Goal: Task Accomplishment & Management: Complete application form

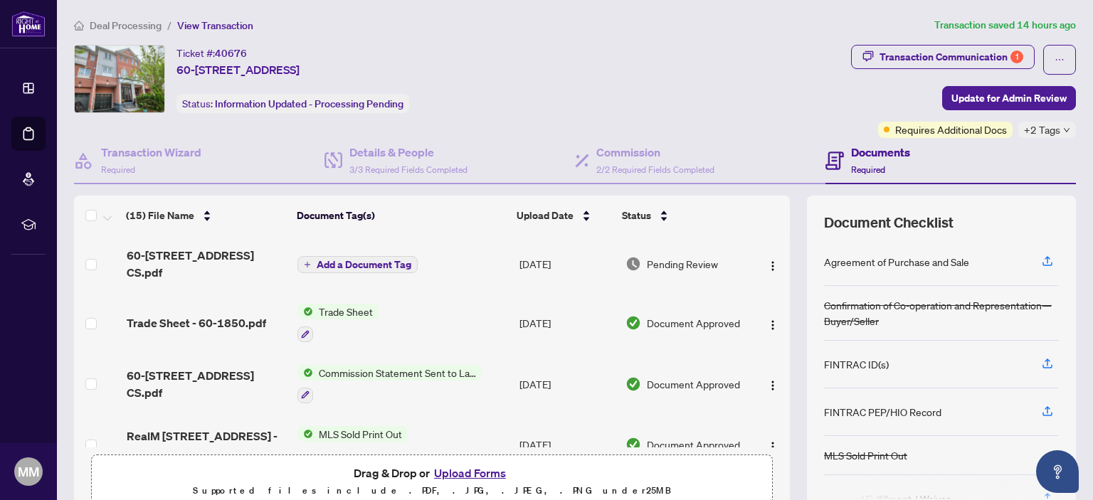
click at [108, 82] on img at bounding box center [120, 79] width 90 height 67
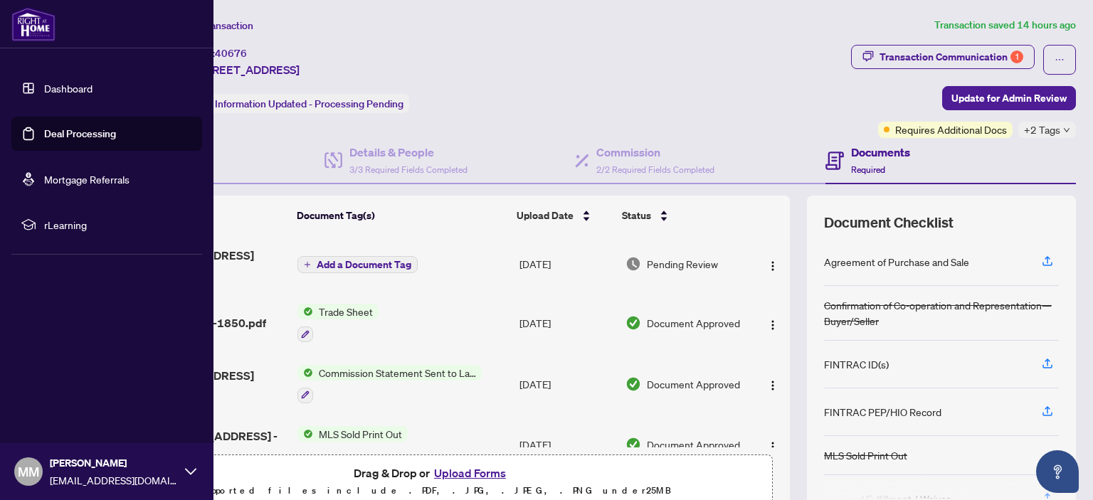
click at [75, 85] on link "Dashboard" at bounding box center [68, 88] width 48 height 13
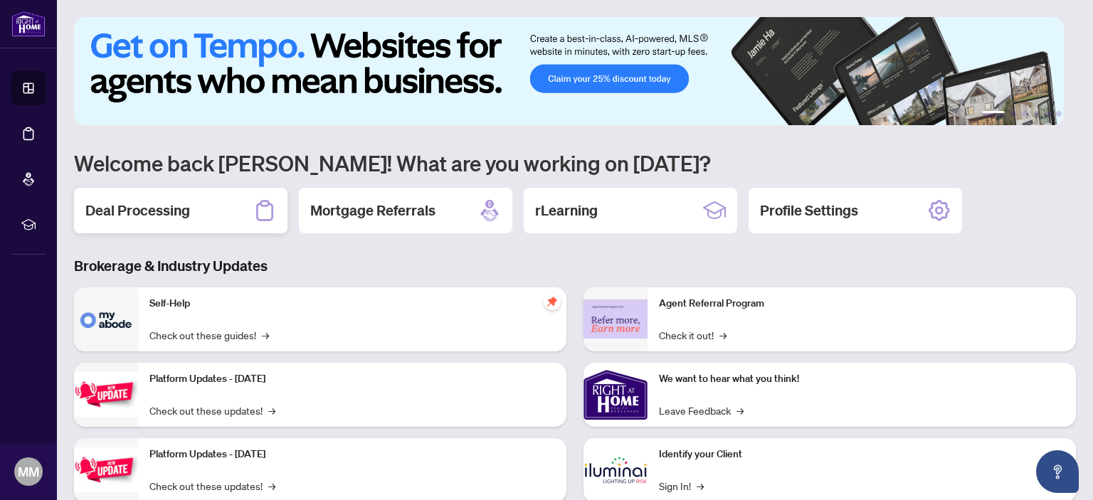
click at [171, 208] on h2 "Deal Processing" at bounding box center [137, 211] width 105 height 20
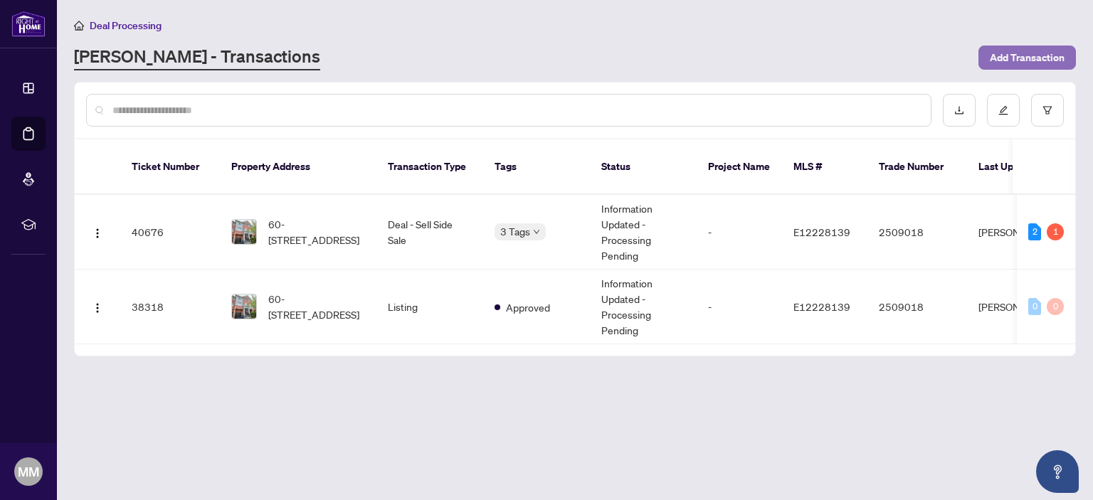
click at [1020, 58] on span "Add Transaction" at bounding box center [1027, 57] width 75 height 23
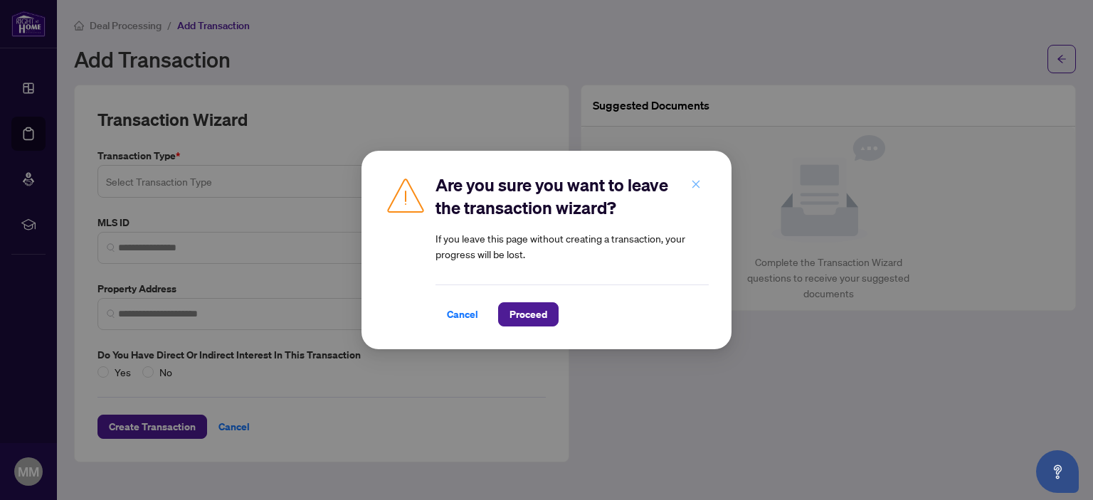
click at [695, 185] on icon "close" at bounding box center [696, 184] width 8 height 8
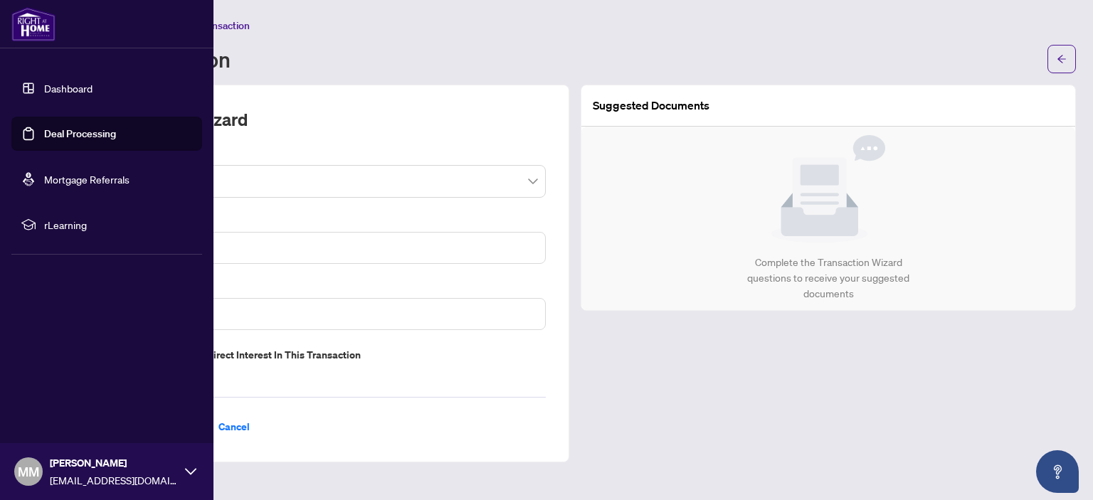
click at [74, 85] on link "Dashboard" at bounding box center [68, 88] width 48 height 13
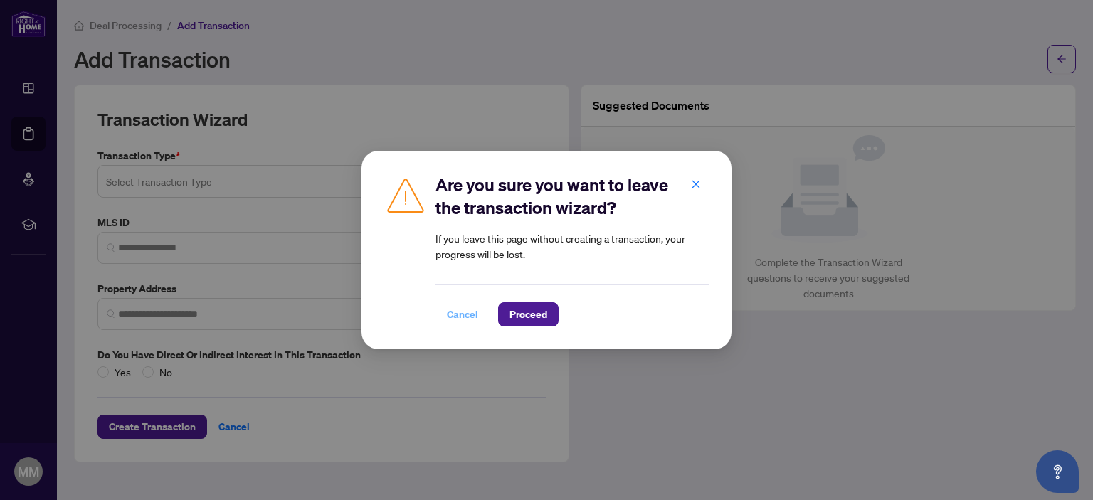
click at [458, 321] on span "Cancel" at bounding box center [462, 314] width 31 height 23
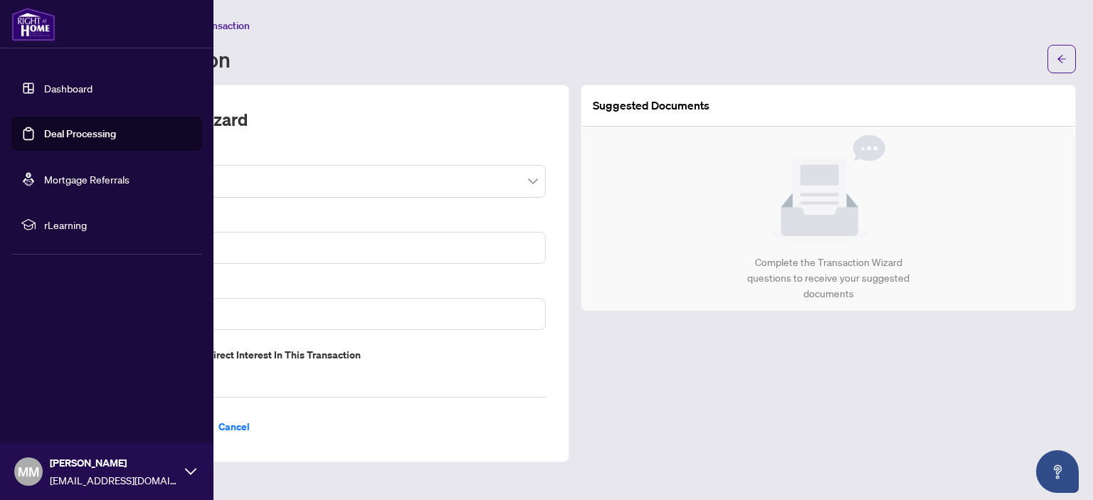
click at [76, 88] on link "Dashboard" at bounding box center [68, 88] width 48 height 13
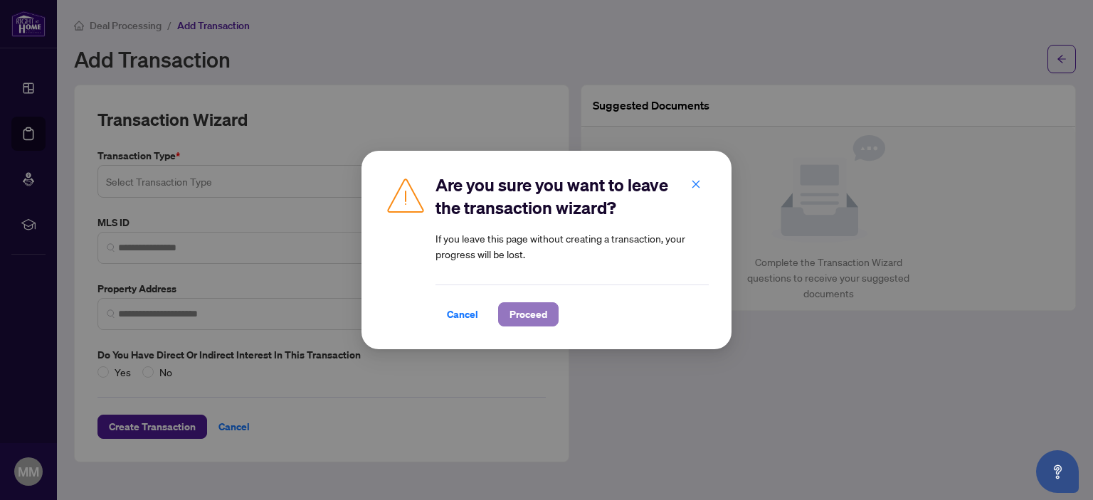
click at [535, 315] on span "Proceed" at bounding box center [529, 314] width 38 height 23
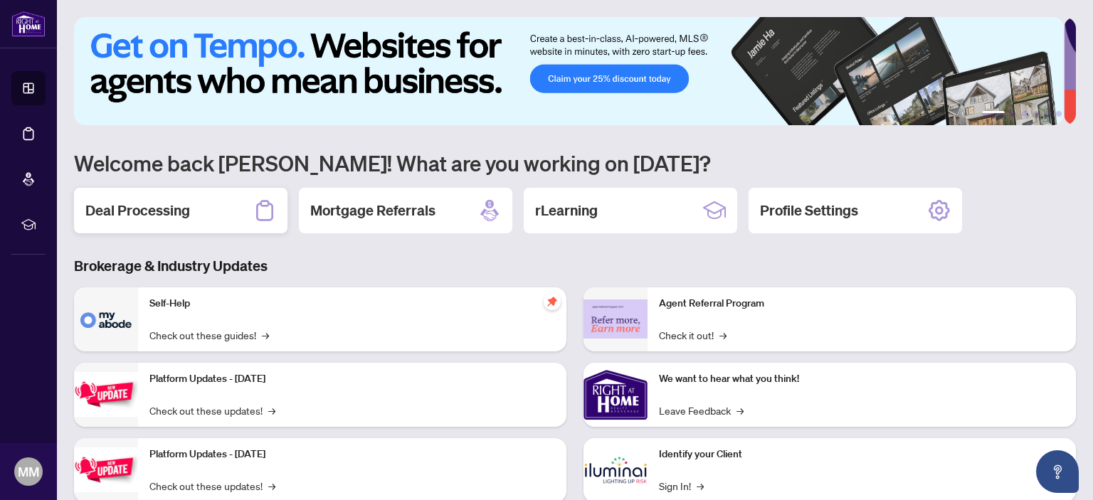
click at [144, 209] on h2 "Deal Processing" at bounding box center [137, 211] width 105 height 20
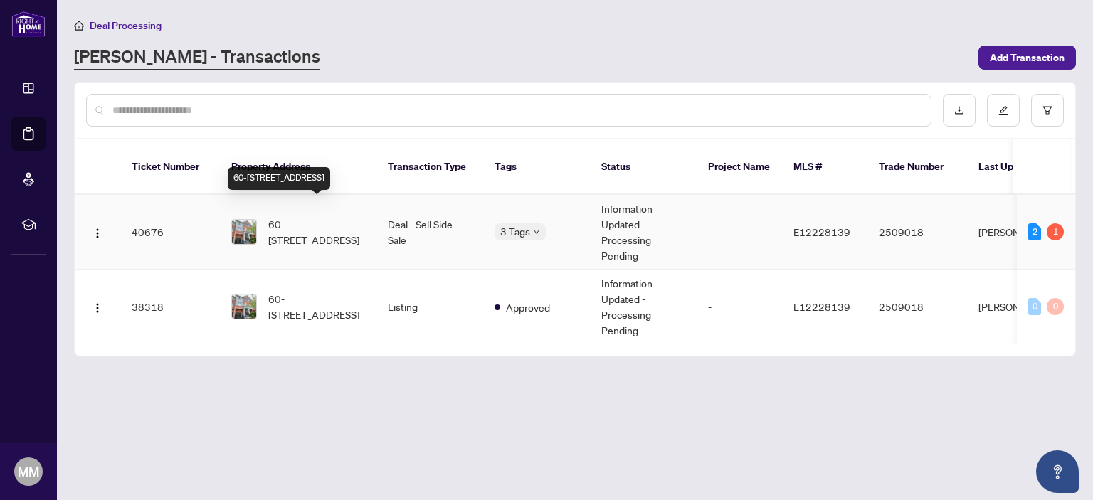
click at [316, 216] on span "60-[STREET_ADDRESS]" at bounding box center [316, 231] width 97 height 31
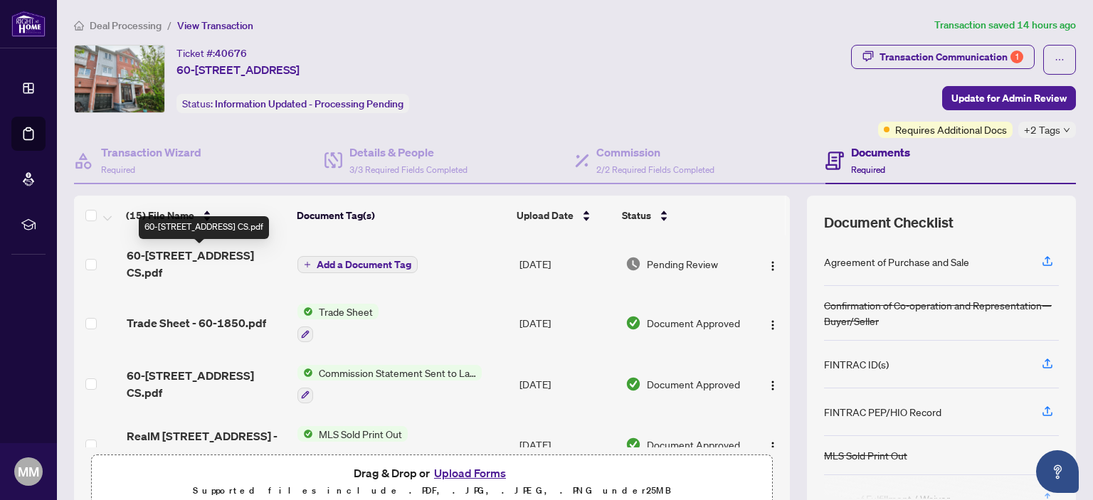
click at [247, 255] on span "60-[STREET_ADDRESS] CS.pdf" at bounding box center [207, 264] width 160 height 34
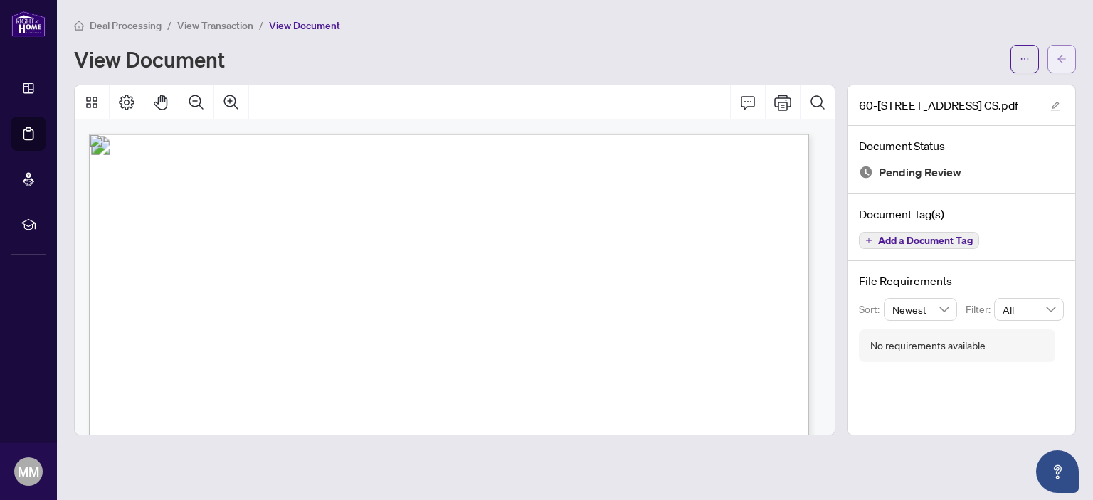
click at [1061, 56] on icon "arrow-left" at bounding box center [1061, 59] width 9 height 8
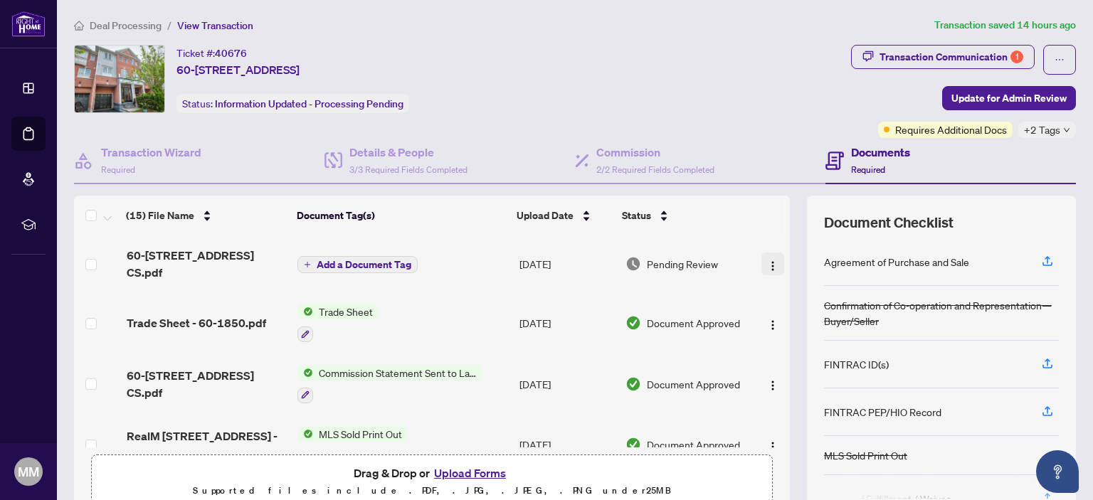
click at [767, 260] on img "button" at bounding box center [772, 265] width 11 height 11
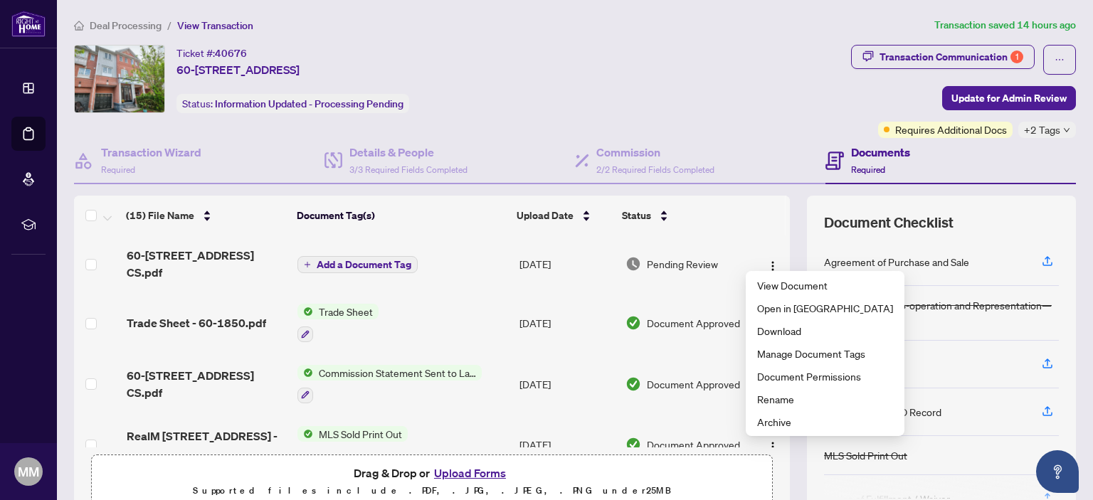
click at [396, 473] on span "Drag & Drop or Upload Forms" at bounding box center [432, 473] width 157 height 19
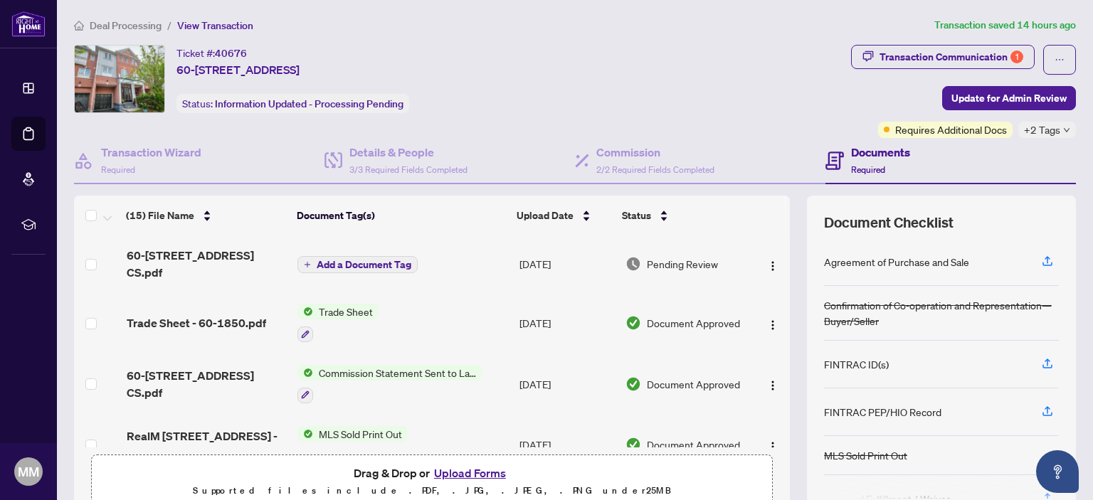
click at [456, 471] on button "Upload Forms" at bounding box center [470, 473] width 80 height 19
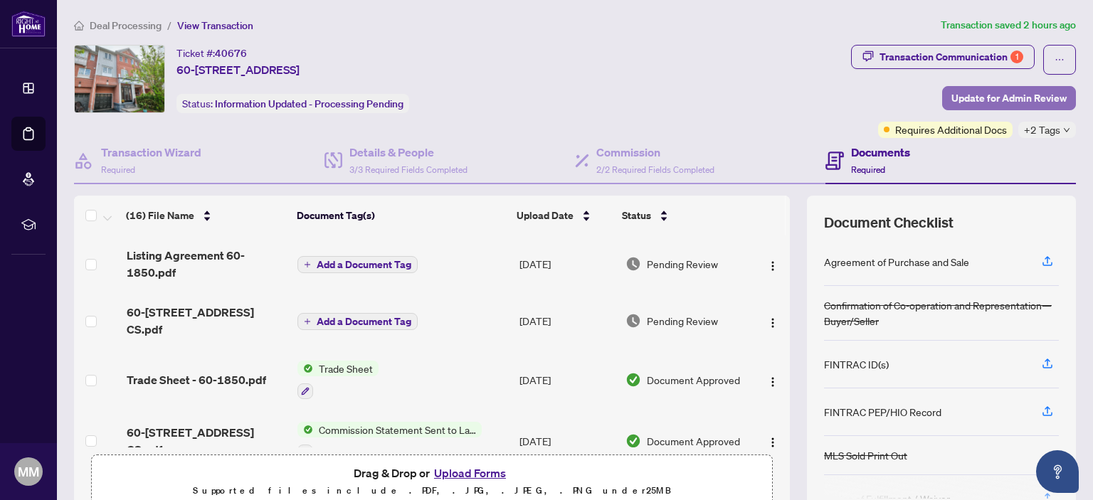
click at [963, 98] on span "Update for Admin Review" at bounding box center [1008, 98] width 115 height 23
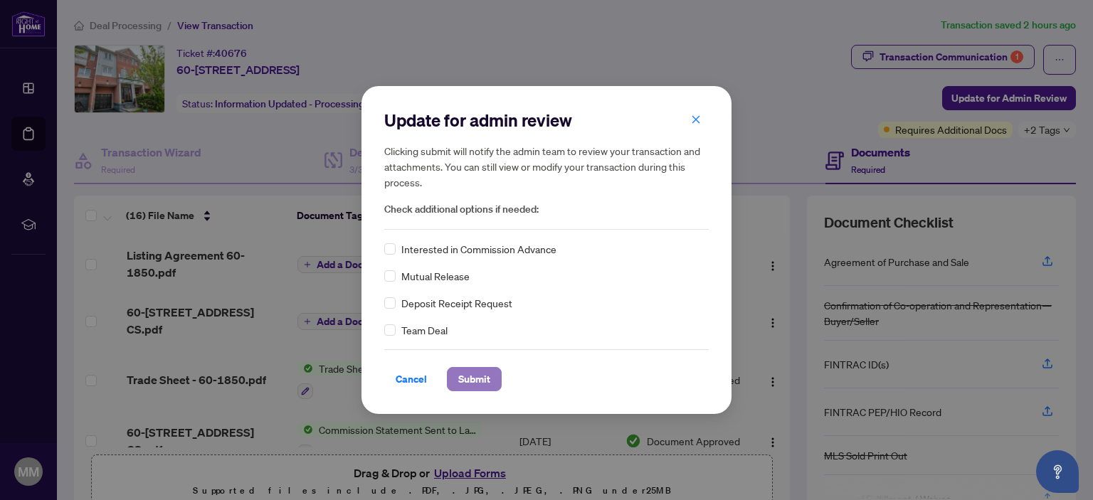
click at [474, 381] on span "Submit" at bounding box center [474, 379] width 32 height 23
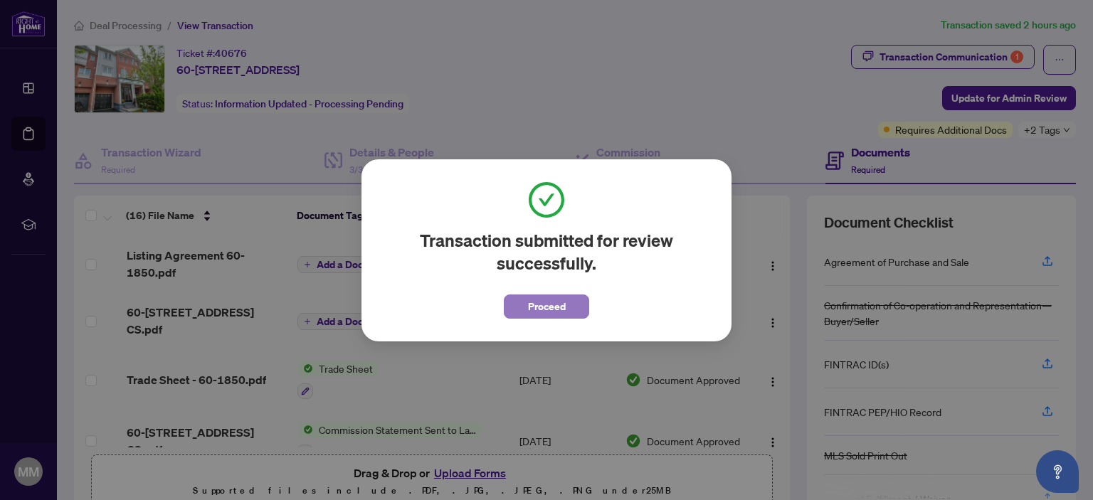
click at [559, 308] on span "Proceed" at bounding box center [547, 306] width 38 height 23
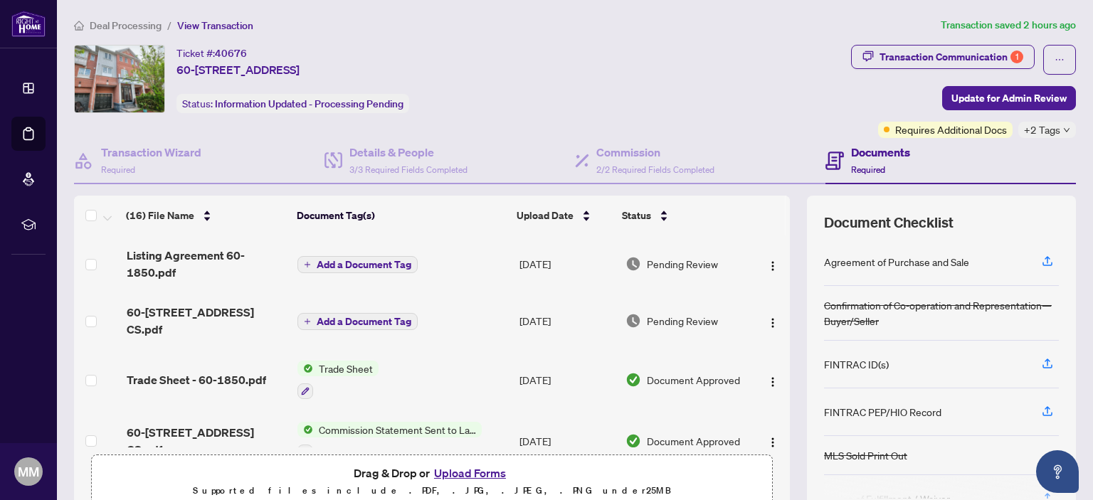
click at [350, 263] on span "Add a Document Tag" at bounding box center [364, 265] width 95 height 10
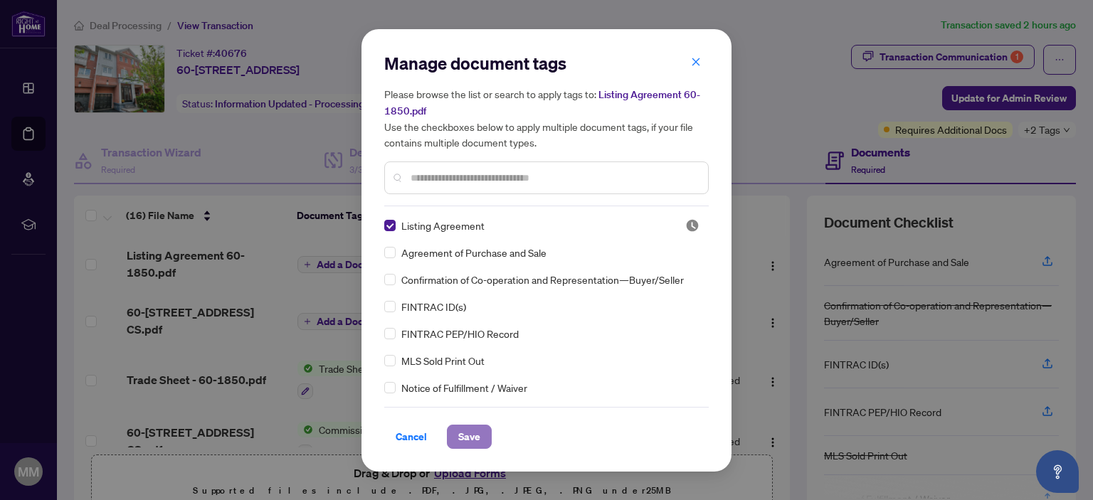
click at [467, 438] on span "Save" at bounding box center [469, 437] width 22 height 23
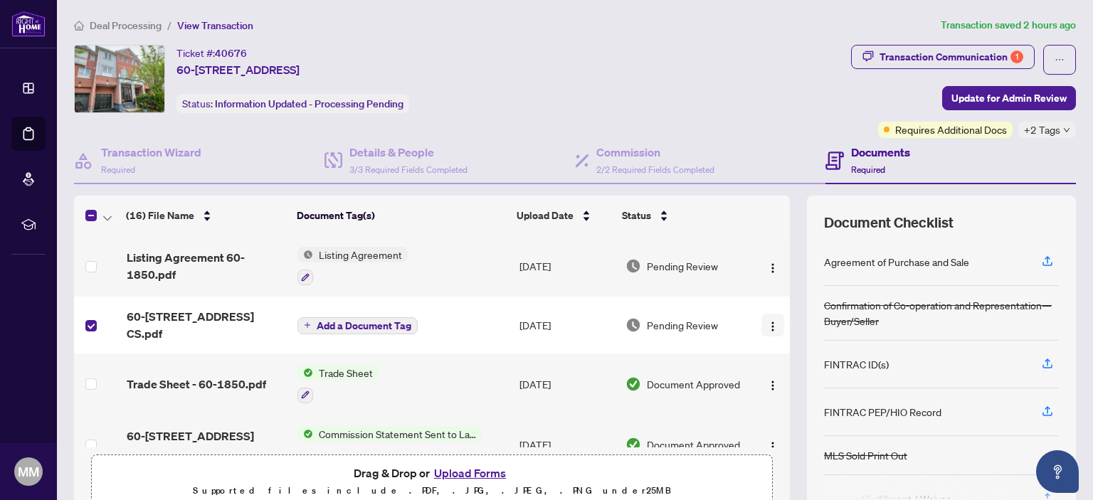
click at [767, 321] on img "button" at bounding box center [772, 326] width 11 height 11
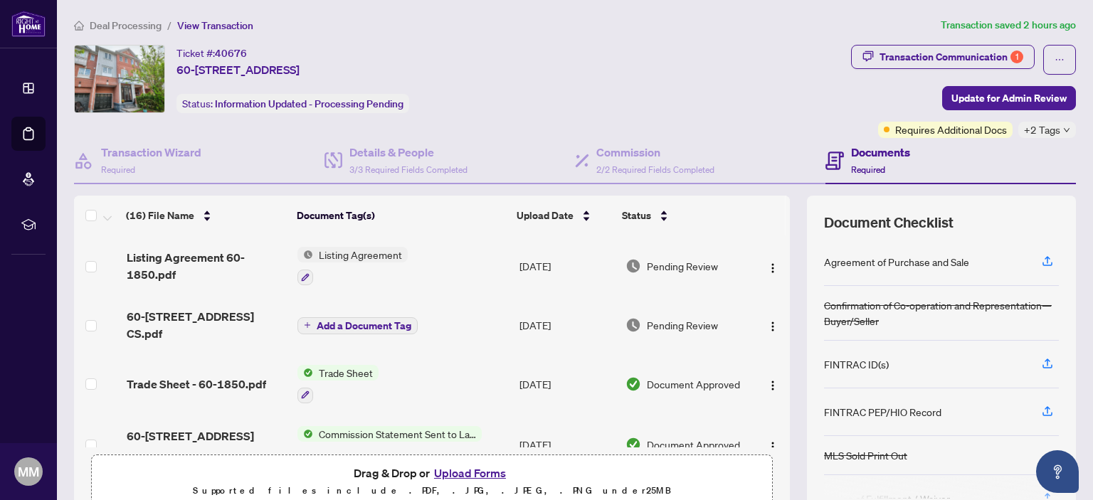
click at [369, 321] on span "Add a Document Tag" at bounding box center [364, 326] width 95 height 10
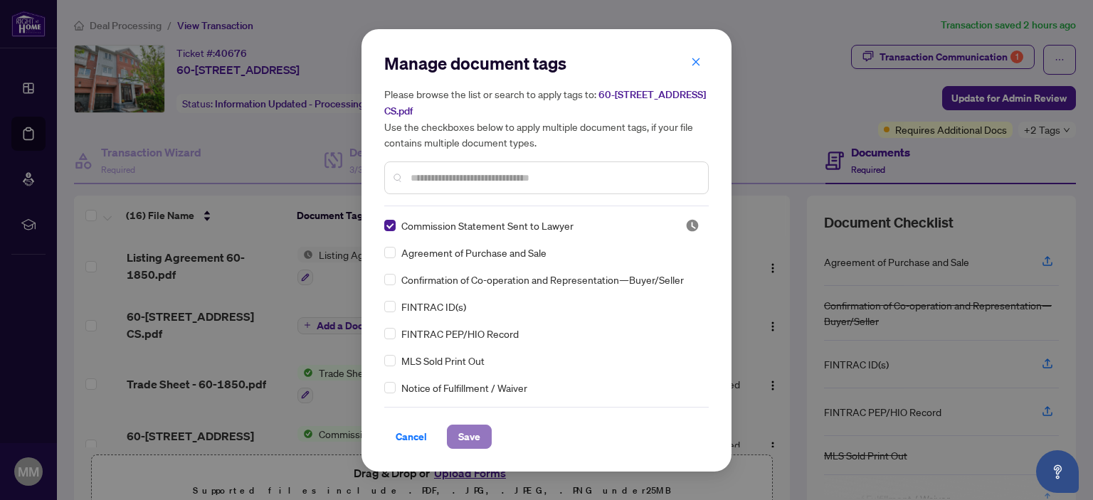
click at [475, 438] on span "Save" at bounding box center [469, 437] width 22 height 23
